Goal: Navigation & Orientation: Find specific page/section

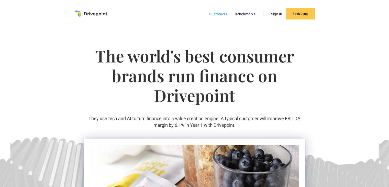
click at [223, 15] on link "Customers" at bounding box center [218, 14] width 23 height 7
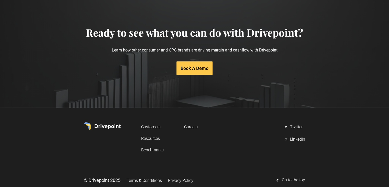
scroll to position [1098, 0]
click at [187, 126] on link "Careers" at bounding box center [191, 126] width 14 height 9
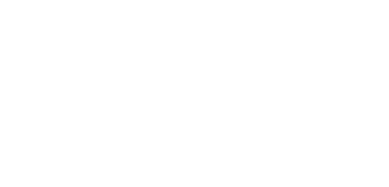
scroll to position [122, 0]
